Goal: Task Accomplishment & Management: Manage account settings

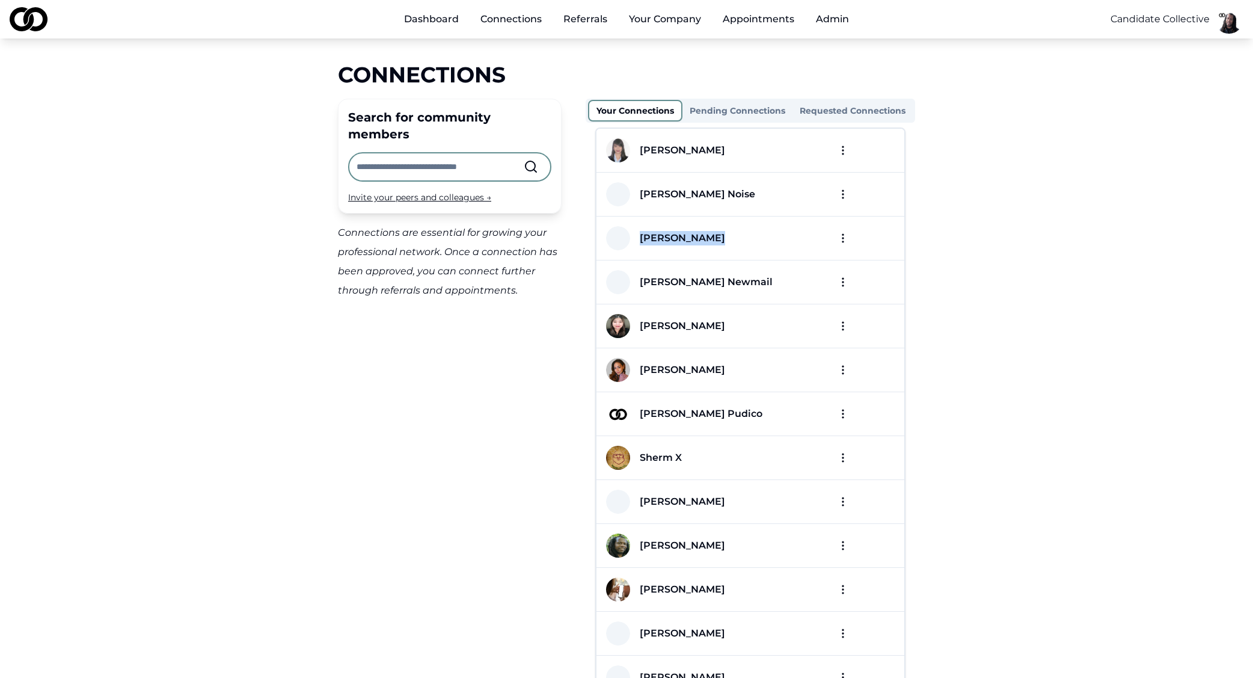
click at [836, 21] on button "Admin" at bounding box center [832, 19] width 52 height 24
click at [833, 21] on button "Admin" at bounding box center [832, 19] width 52 height 24
click at [833, 46] on link "Reports" at bounding box center [878, 46] width 143 height 19
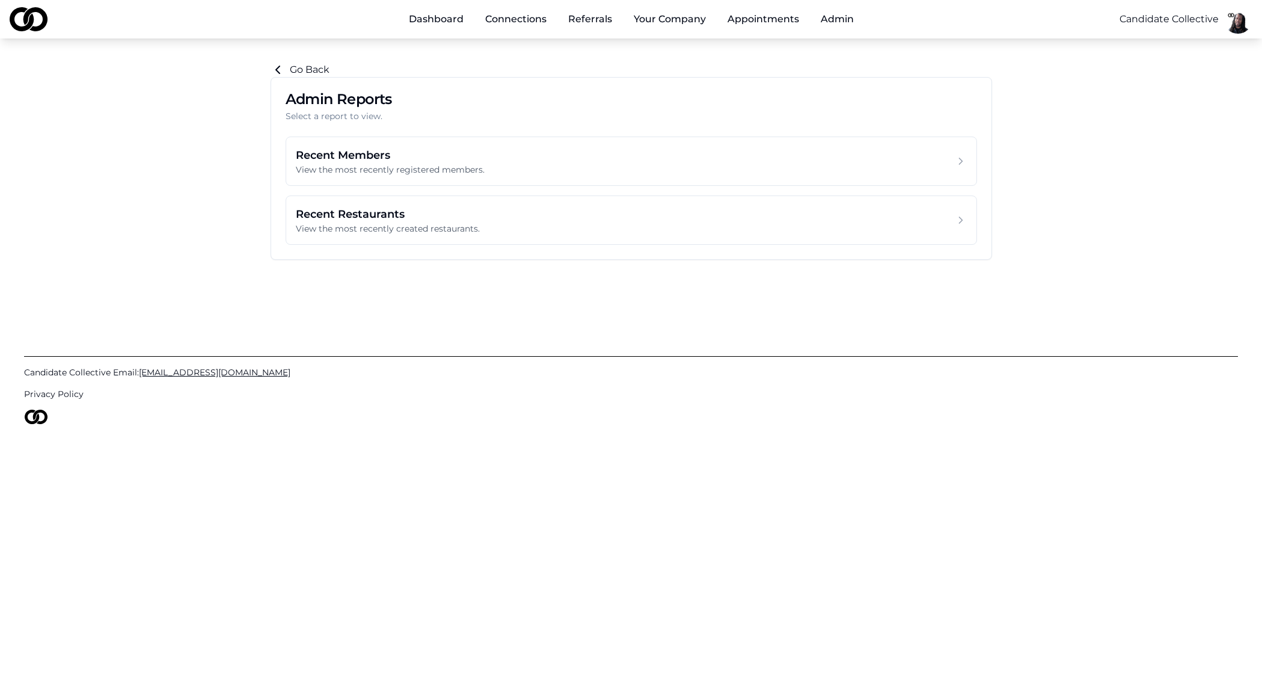
click at [778, 21] on link "Appointments" at bounding box center [763, 19] width 91 height 24
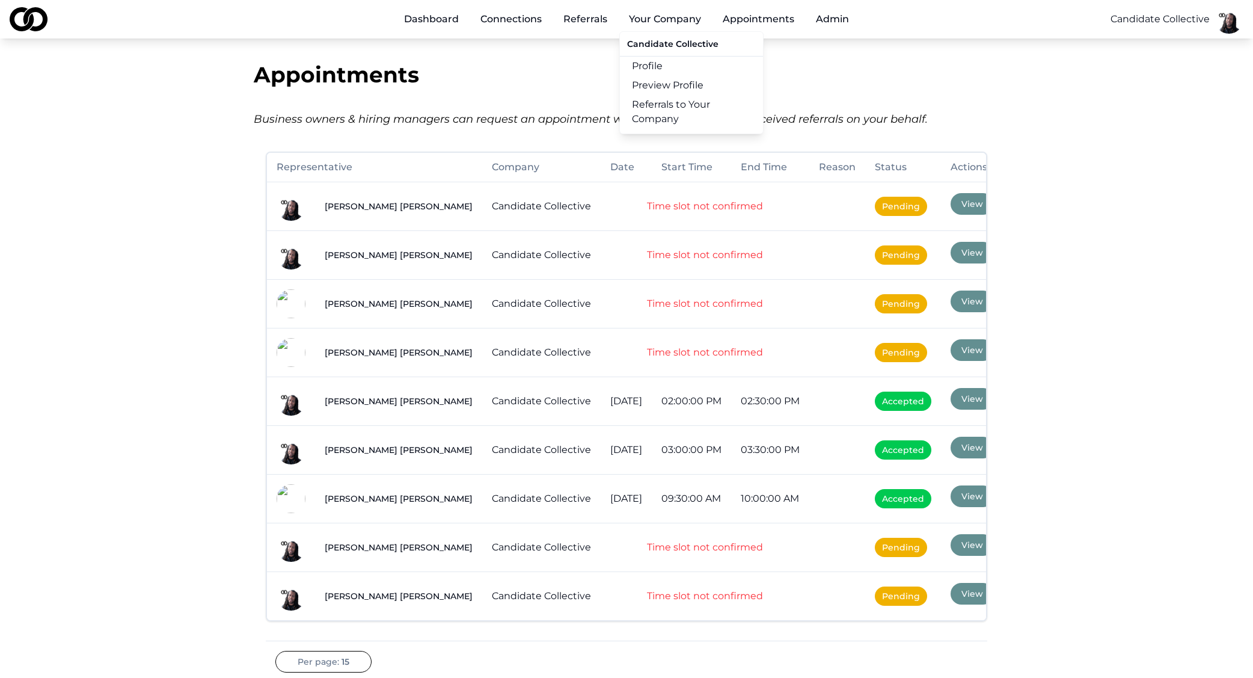
click at [663, 19] on button "Your Company" at bounding box center [664, 19] width 91 height 24
click at [675, 61] on link "Profile" at bounding box center [691, 66] width 143 height 19
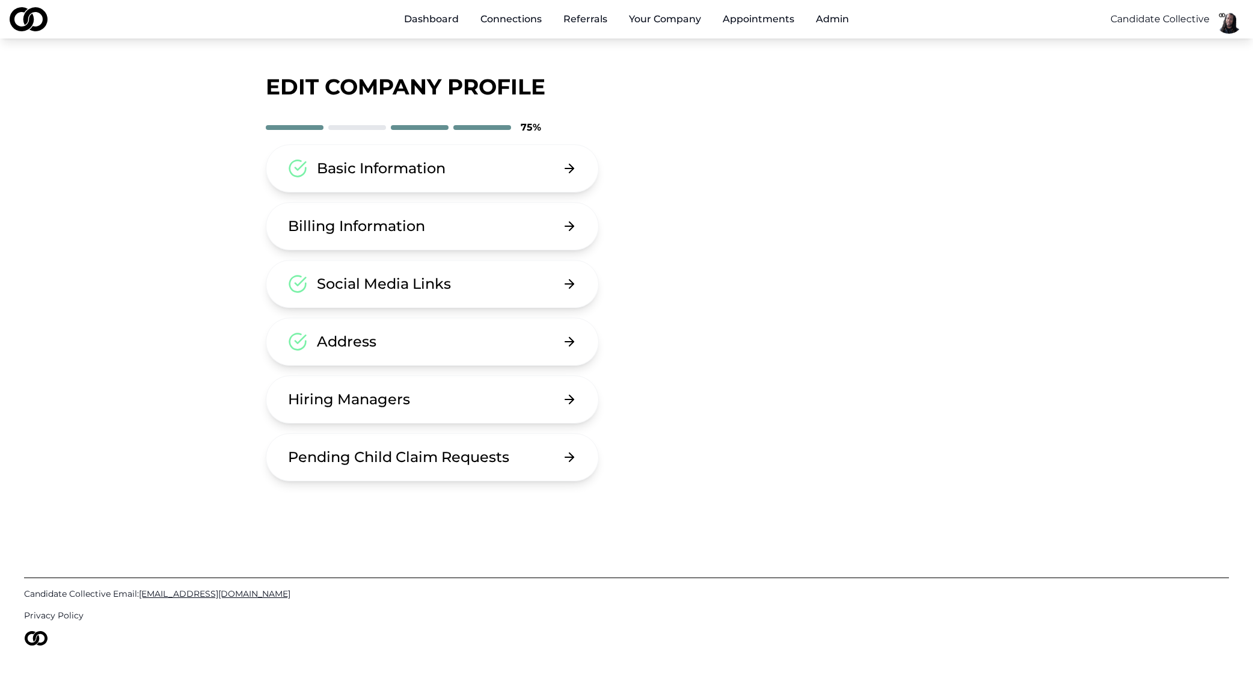
click at [416, 408] on button "Hiring Managers" at bounding box center [432, 399] width 333 height 48
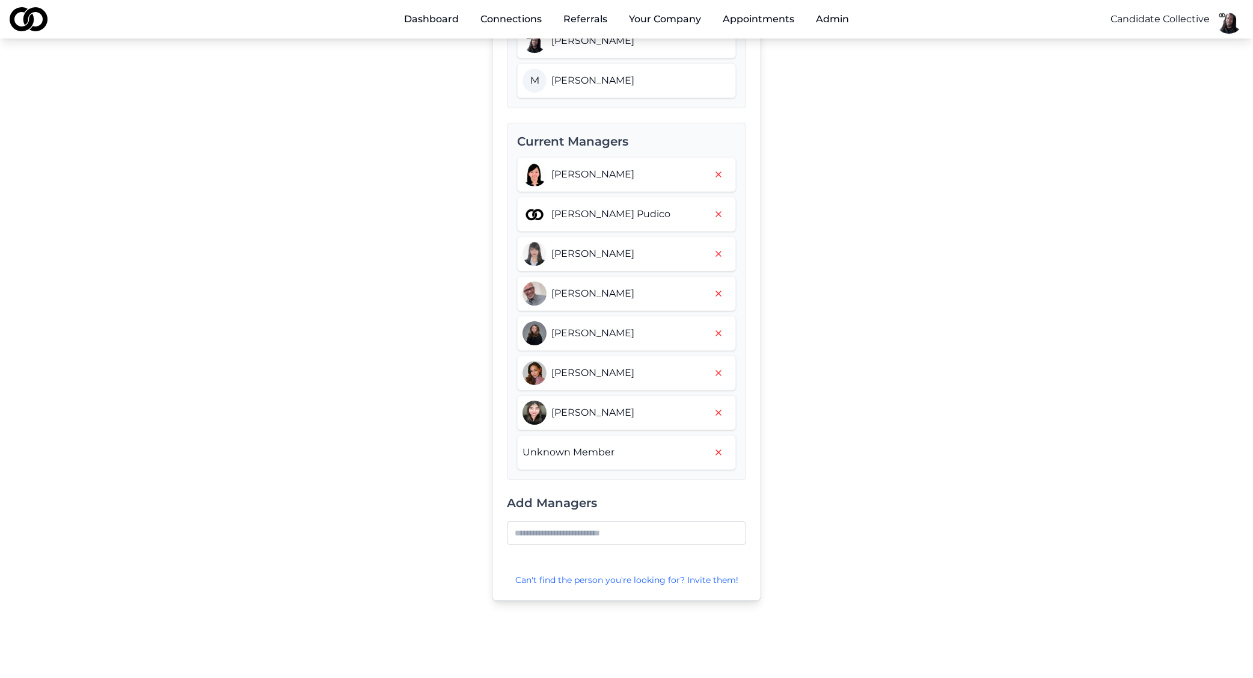
scroll to position [173, 0]
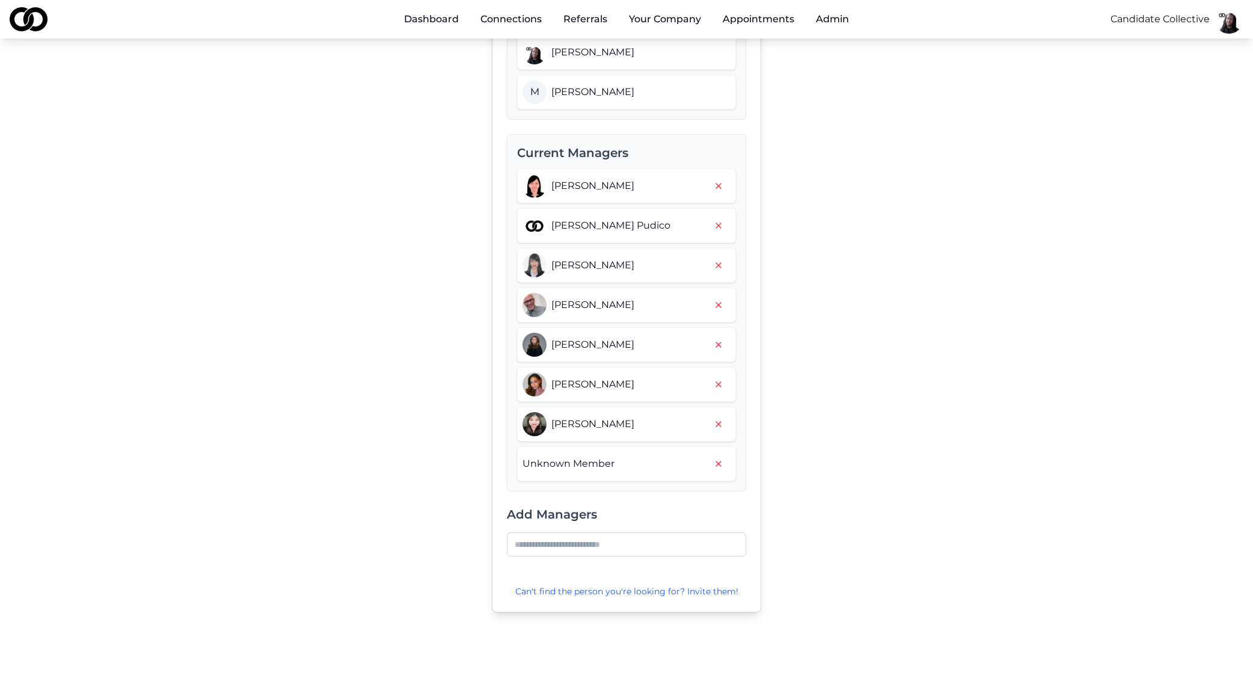
click at [587, 469] on div "Unknown Member" at bounding box center [569, 463] width 92 height 14
click at [588, 462] on div "Unknown Member" at bounding box center [569, 463] width 92 height 14
click at [609, 423] on span "[PERSON_NAME]" at bounding box center [592, 424] width 83 height 14
click at [720, 462] on icon "button" at bounding box center [719, 464] width 10 height 10
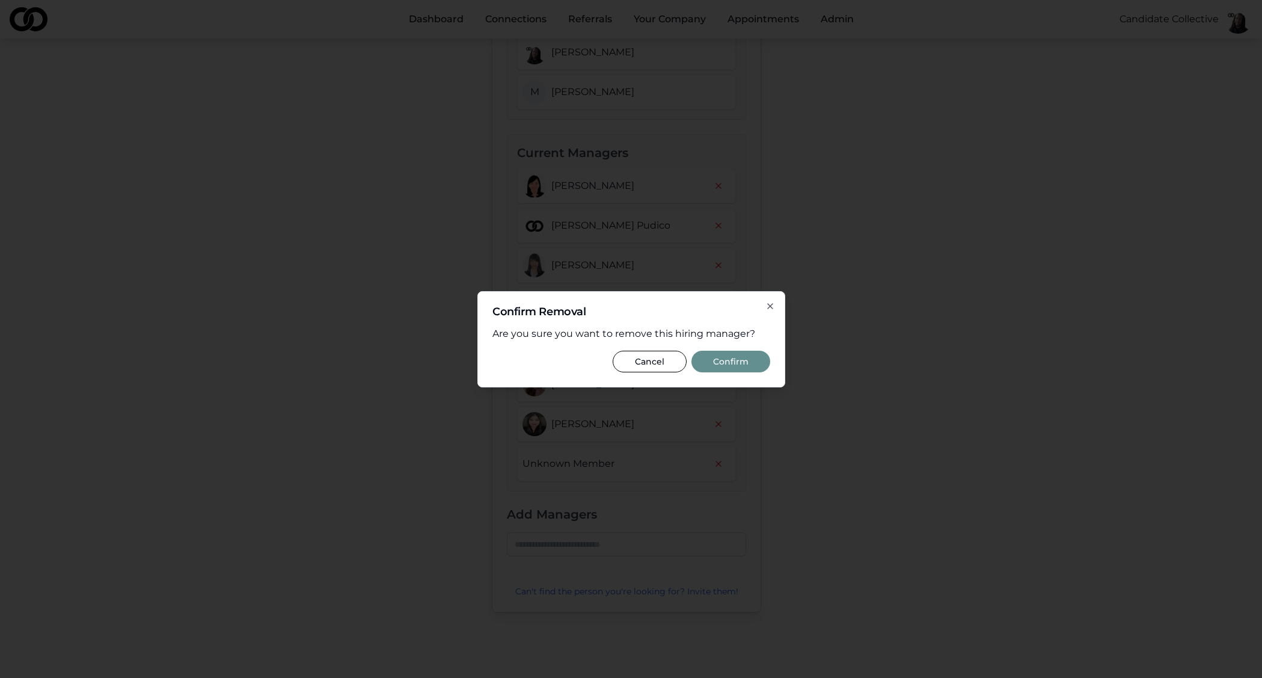
click at [744, 364] on button "Confirm" at bounding box center [731, 362] width 79 height 22
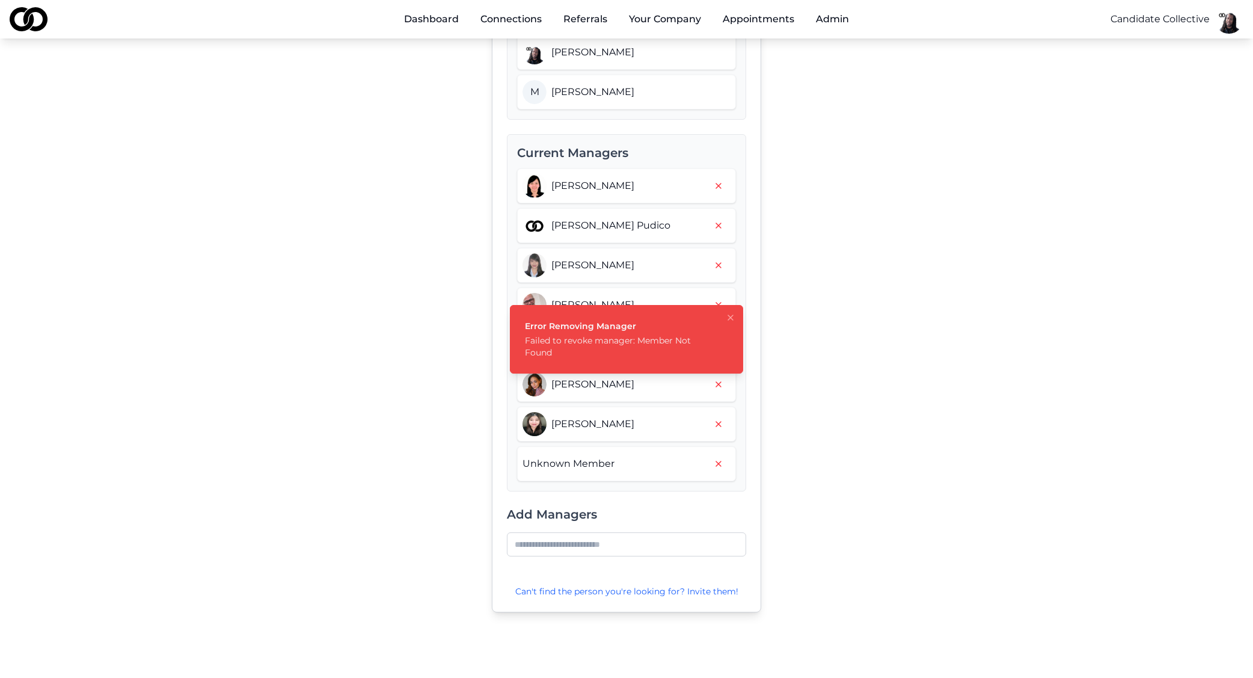
click at [731, 317] on icon "Notifications (F8)" at bounding box center [730, 317] width 5 height 5
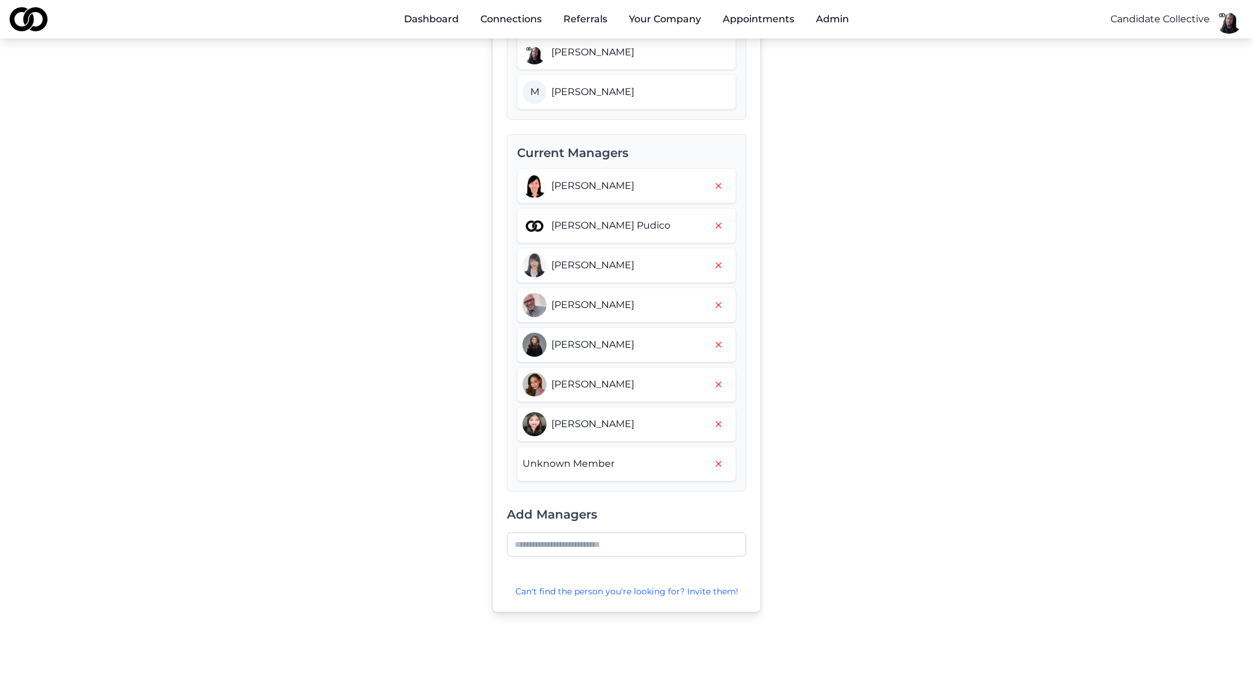
click at [598, 457] on div "Unknown Member" at bounding box center [569, 463] width 92 height 14
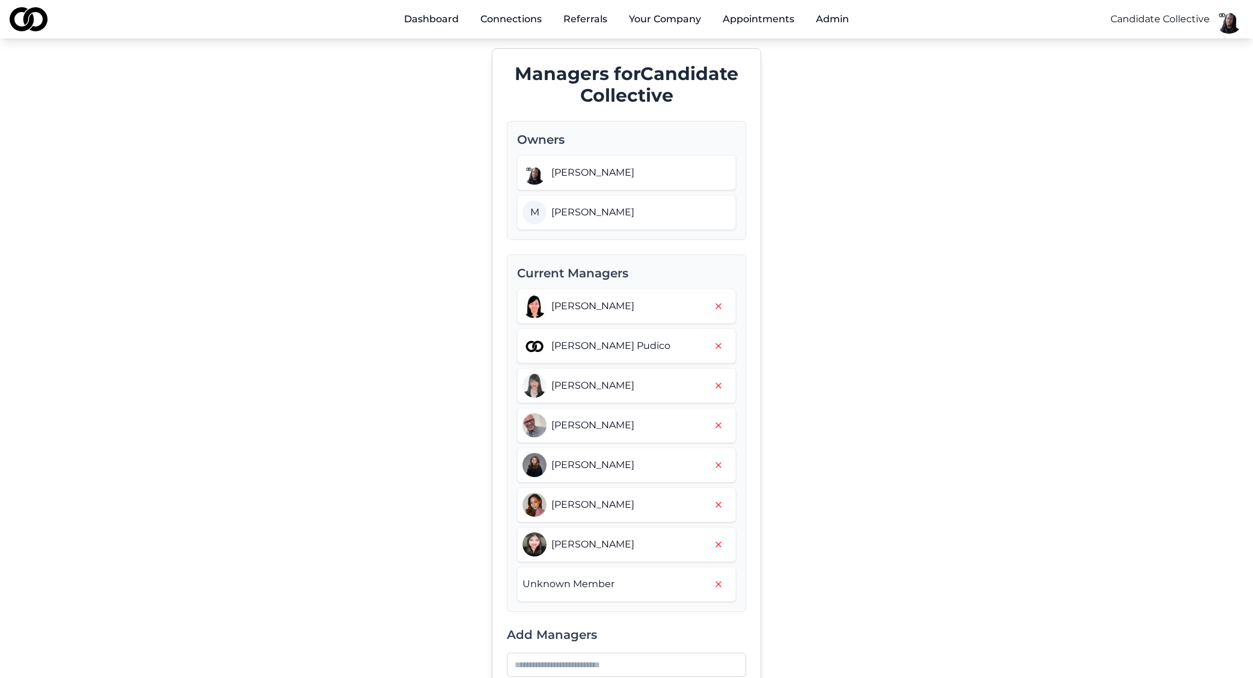
scroll to position [172, 0]
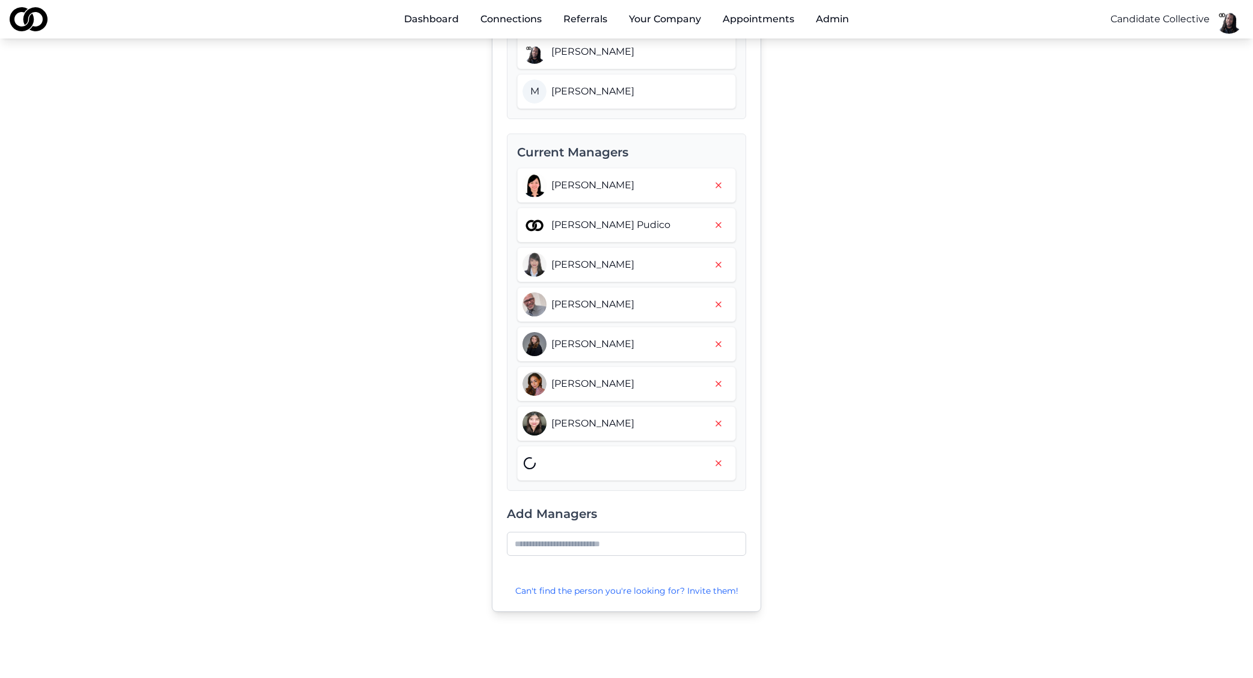
scroll to position [164, 0]
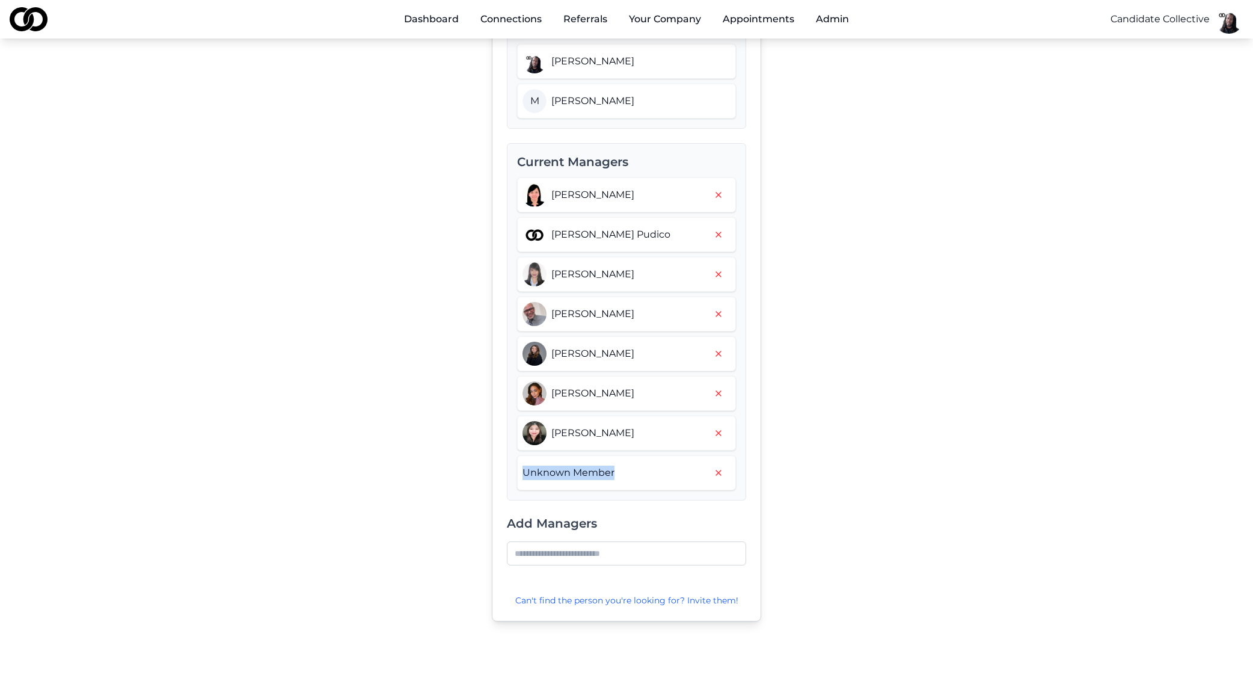
drag, startPoint x: 621, startPoint y: 471, endPoint x: 530, endPoint y: 464, distance: 91.6
click at [530, 464] on div "Unknown Member" at bounding box center [626, 472] width 219 height 35
click at [565, 467] on div "Unknown Member" at bounding box center [569, 472] width 92 height 14
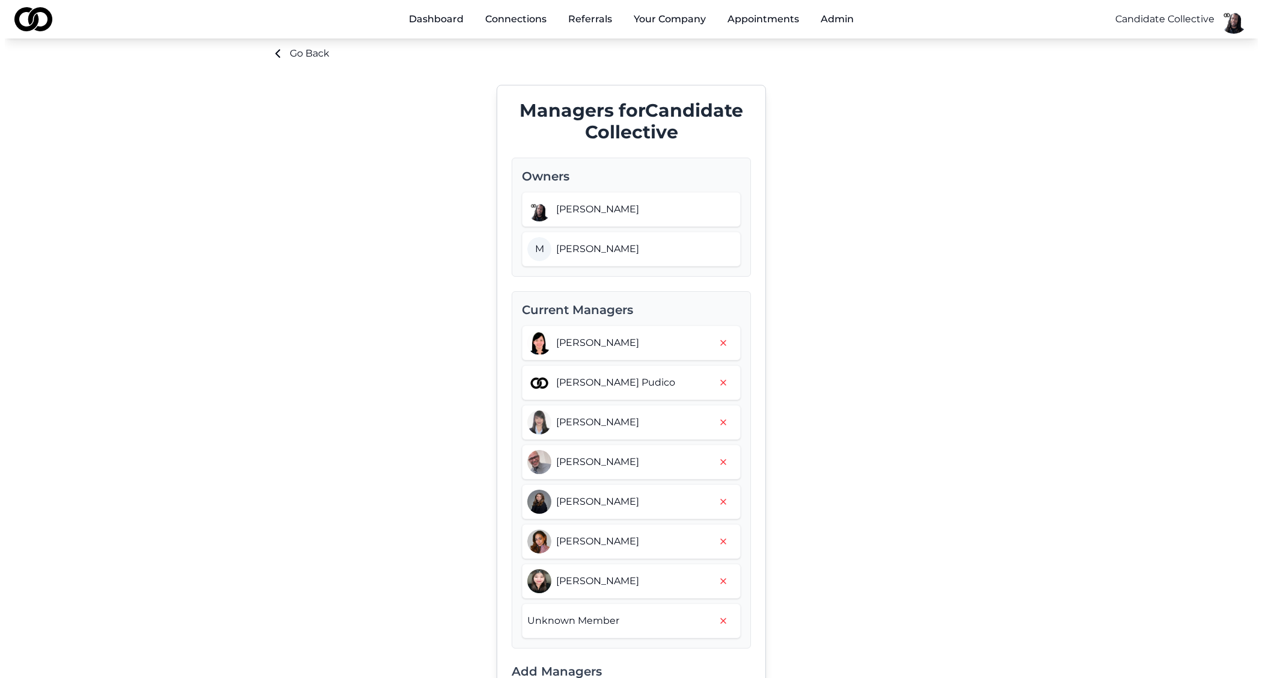
scroll to position [14, 0]
click at [592, 214] on span "[PERSON_NAME]" at bounding box center [592, 211] width 83 height 14
click at [1232, 22] on html "Dashboard Connections Referrals Your Company Appointments Admin Candidate Colle…" at bounding box center [626, 325] width 1253 height 678
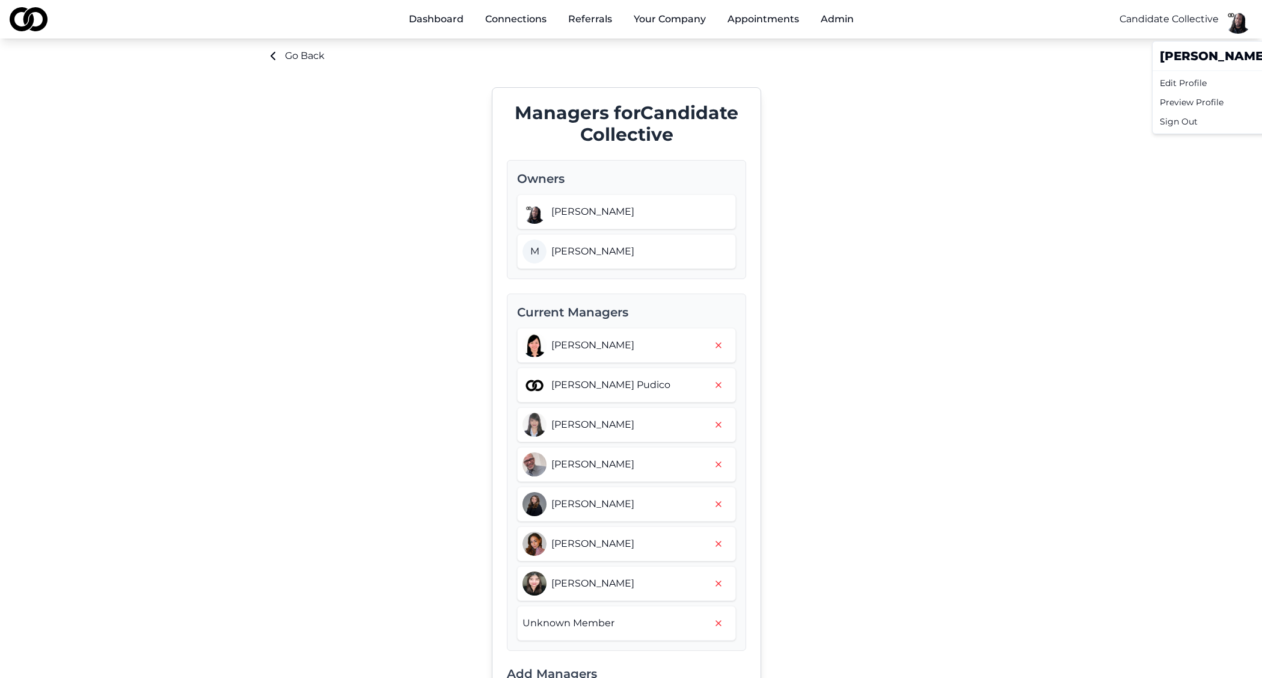
click at [1204, 87] on div "Edit Profile" at bounding box center [1270, 82] width 230 height 19
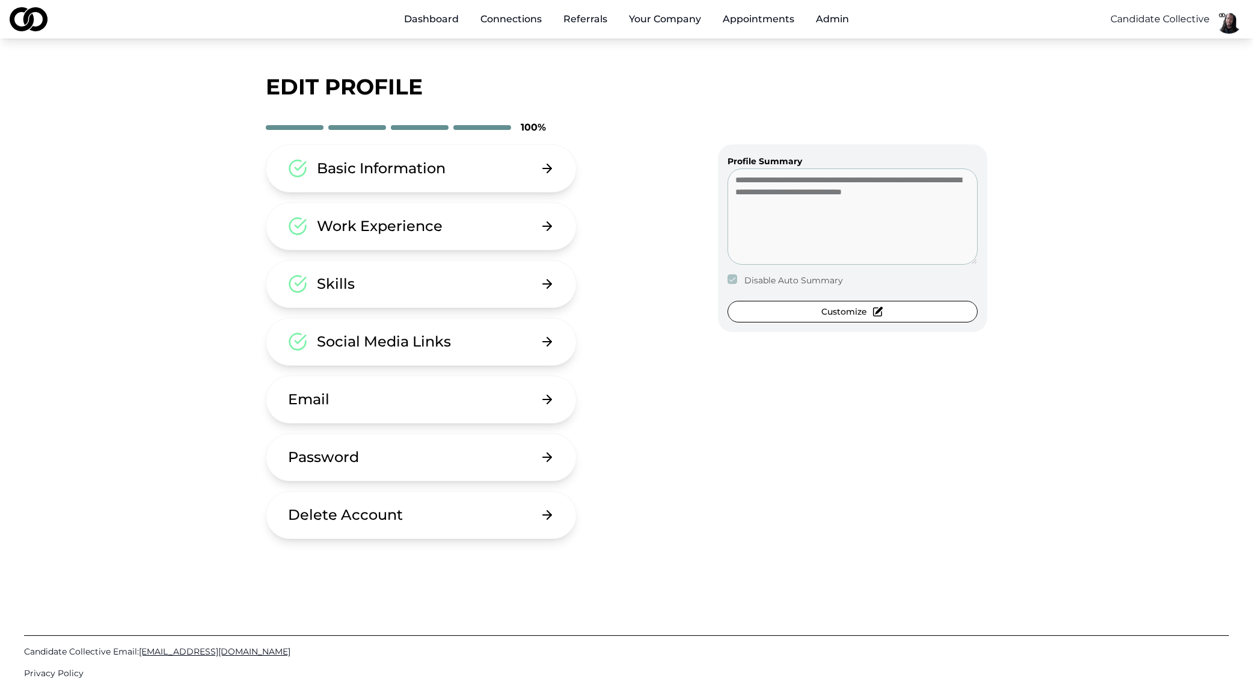
click at [457, 178] on button "Basic Information" at bounding box center [421, 168] width 311 height 48
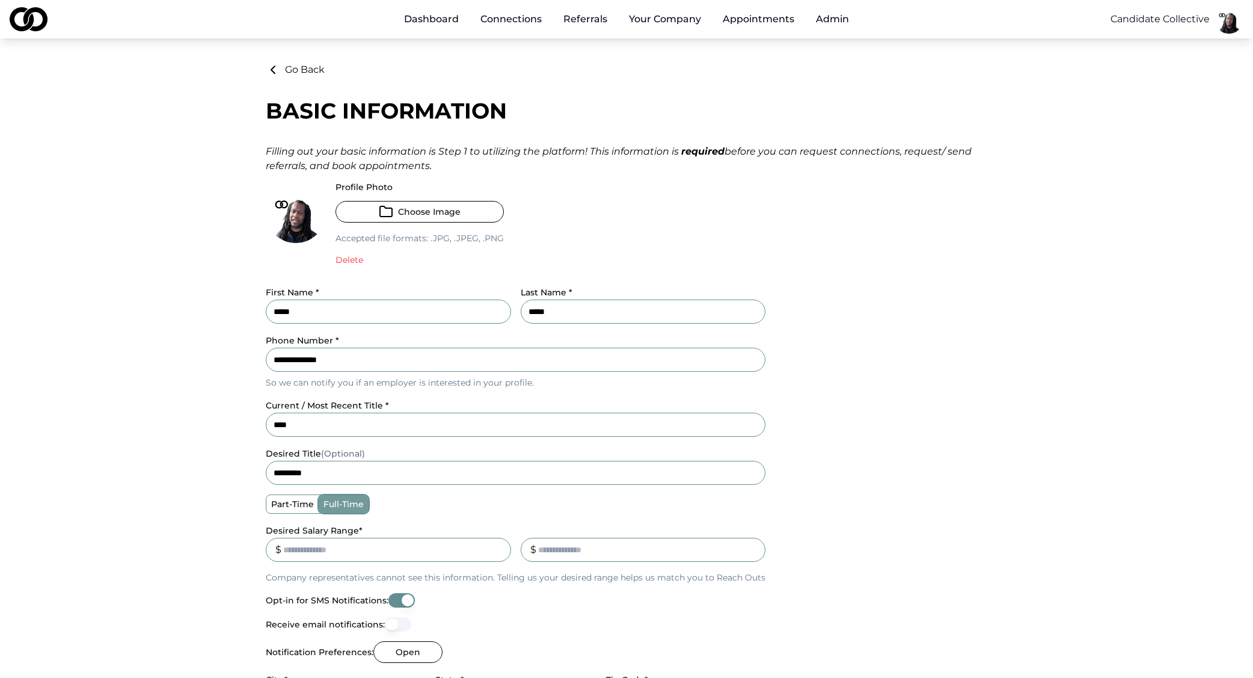
click at [398, 316] on input "*****" at bounding box center [388, 311] width 245 height 24
type input "**********"
click at [322, 72] on button "Go Back" at bounding box center [295, 70] width 59 height 14
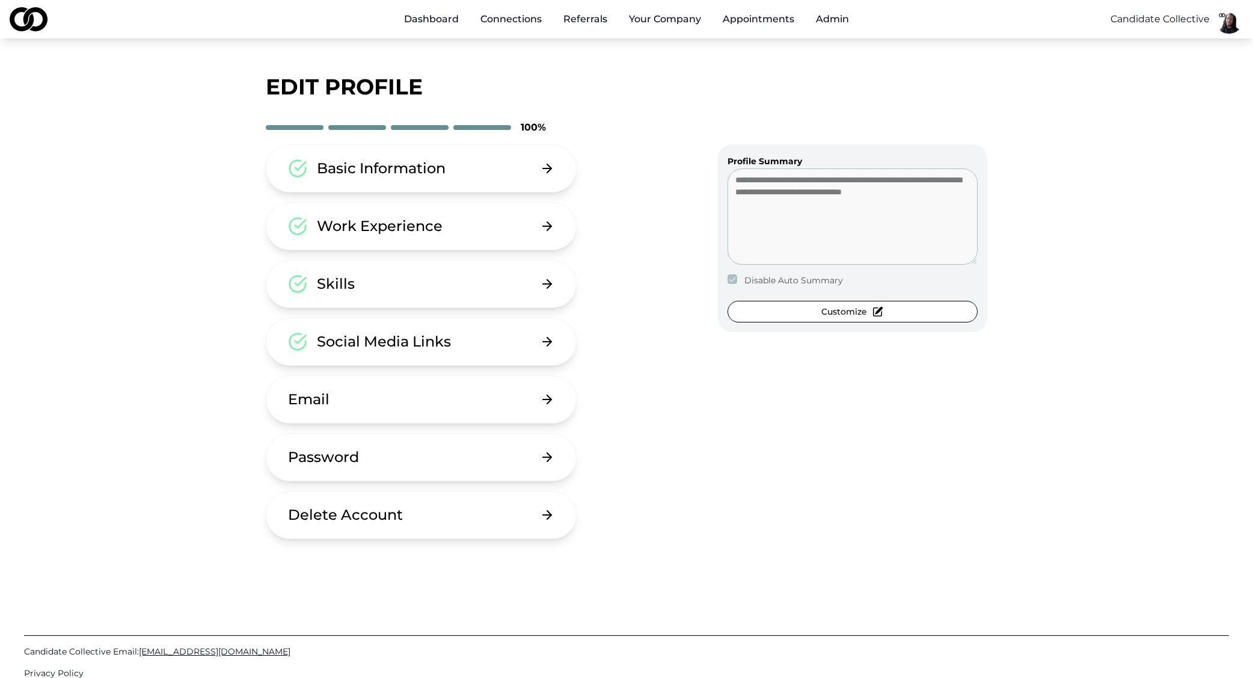
click at [397, 229] on div "Work Experience" at bounding box center [380, 225] width 126 height 19
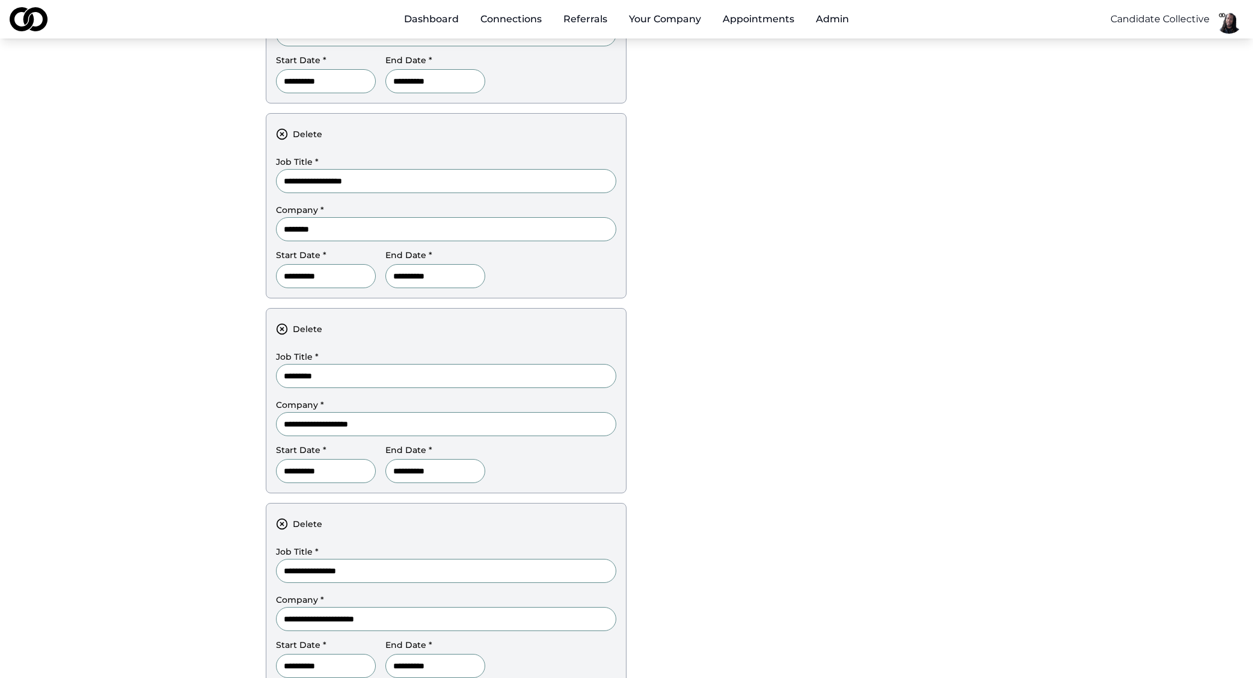
scroll to position [658, 0]
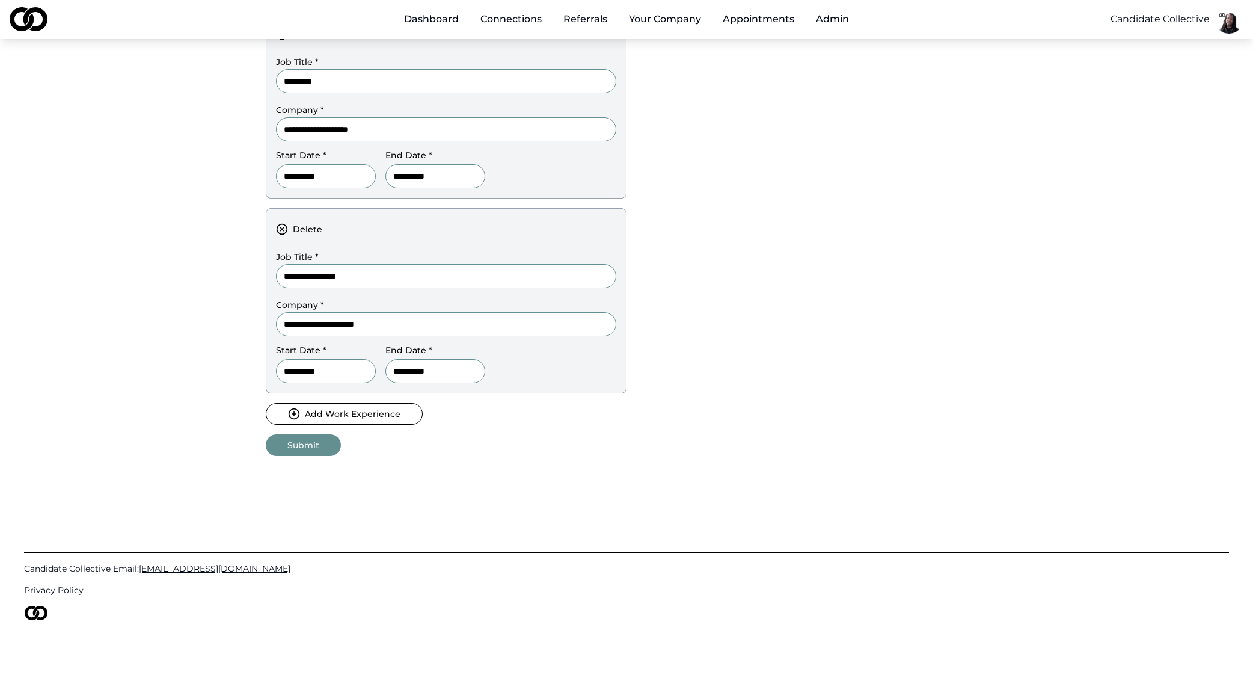
click at [357, 410] on button "Add Work Experience" at bounding box center [344, 414] width 157 height 22
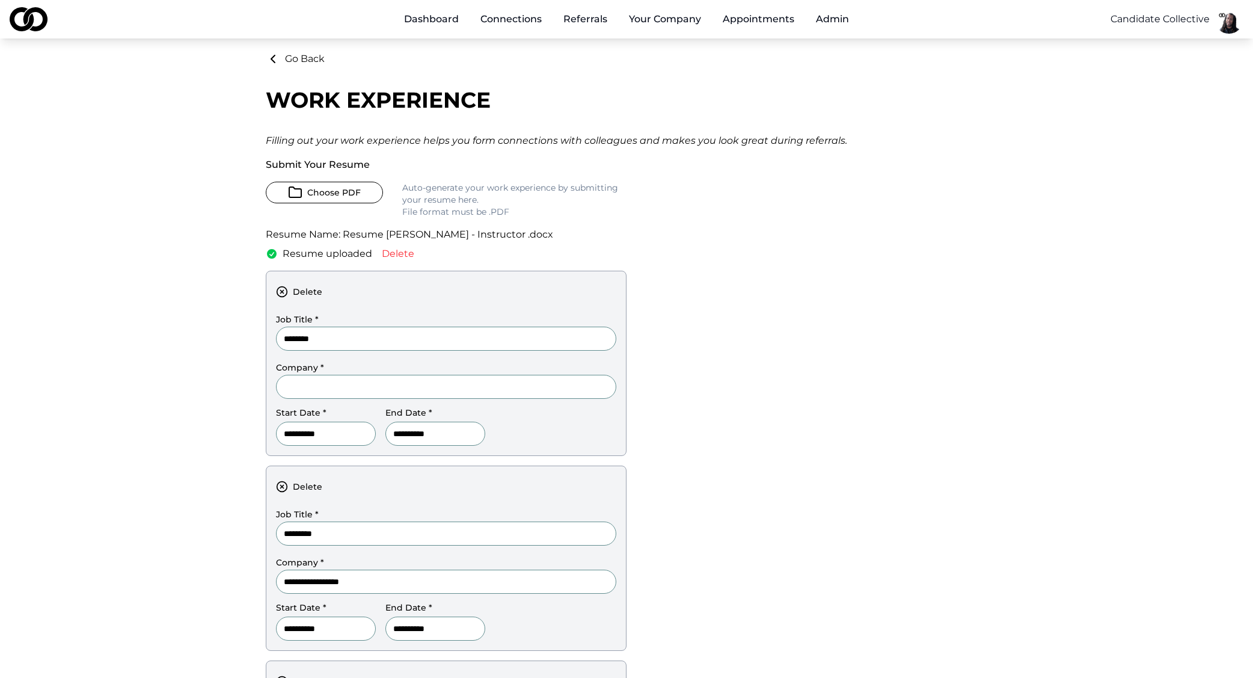
type input "********"
click at [375, 387] on input "Company *" at bounding box center [446, 387] width 340 height 24
type input "*********"
click at [459, 434] on input "**********" at bounding box center [435, 434] width 100 height 24
click at [805, 340] on div "**********" at bounding box center [627, 675] width 722 height 1246
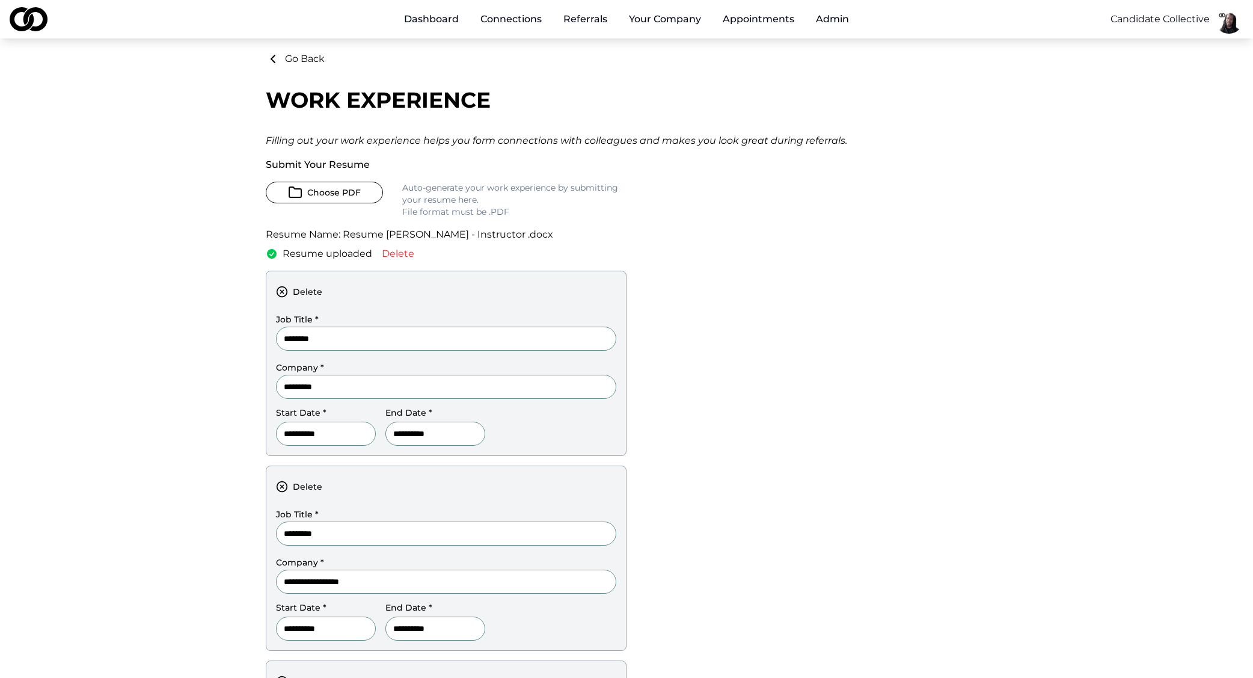
click at [286, 58] on button "Go Back" at bounding box center [295, 59] width 59 height 14
